Goal: Task Accomplishment & Management: Manage account settings

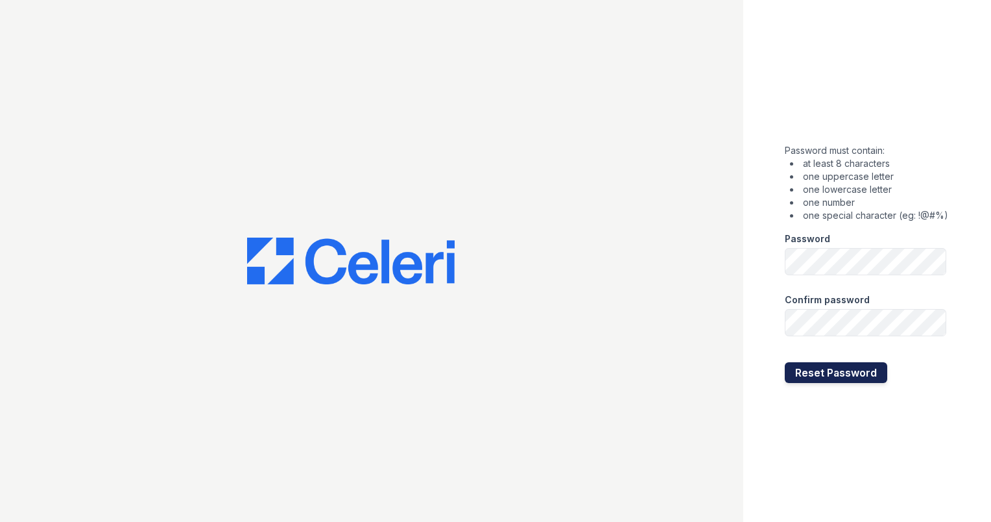
click at [850, 367] on button "Reset Password" at bounding box center [836, 372] width 103 height 21
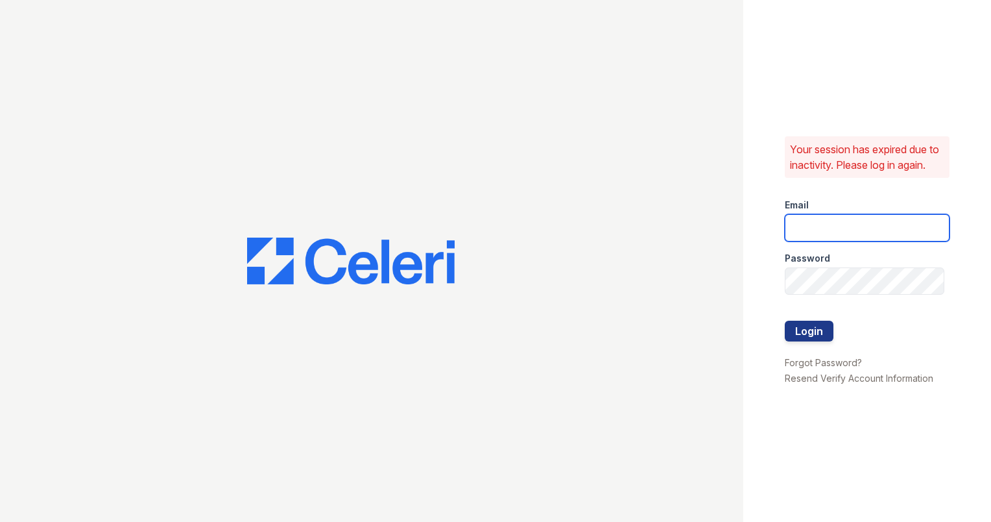
click at [834, 241] on input "email" at bounding box center [867, 227] width 165 height 27
type input "[PERSON_NAME][EMAIL_ADDRESS][DOMAIN_NAME]"
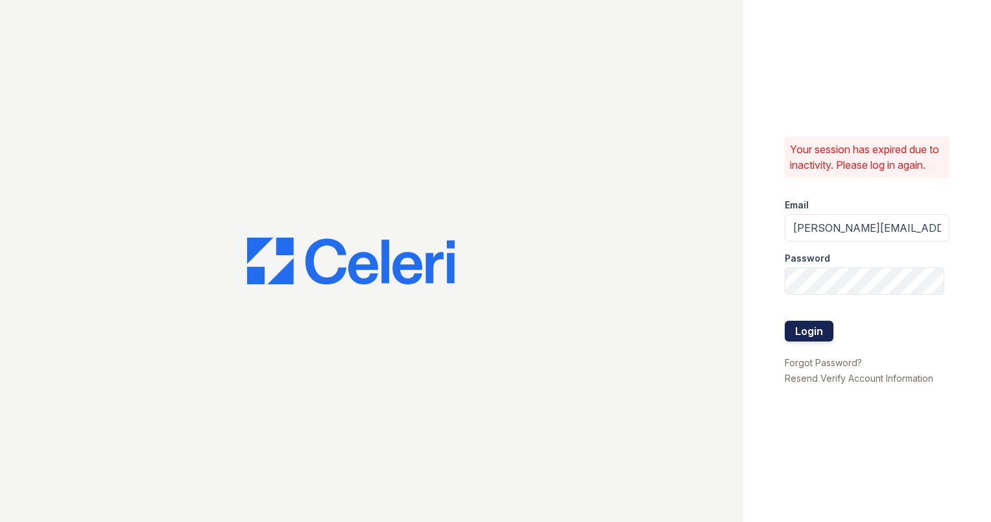
click at [827, 331] on button "Login" at bounding box center [809, 330] width 49 height 21
